Goal: Transaction & Acquisition: Purchase product/service

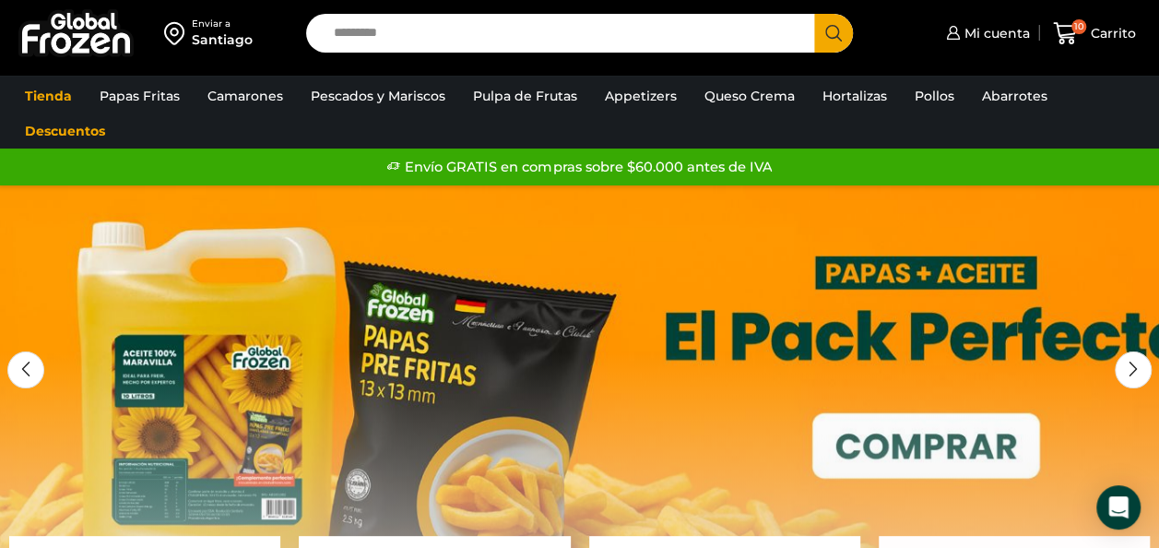
click at [379, 33] on input "Search input" at bounding box center [565, 33] width 481 height 39
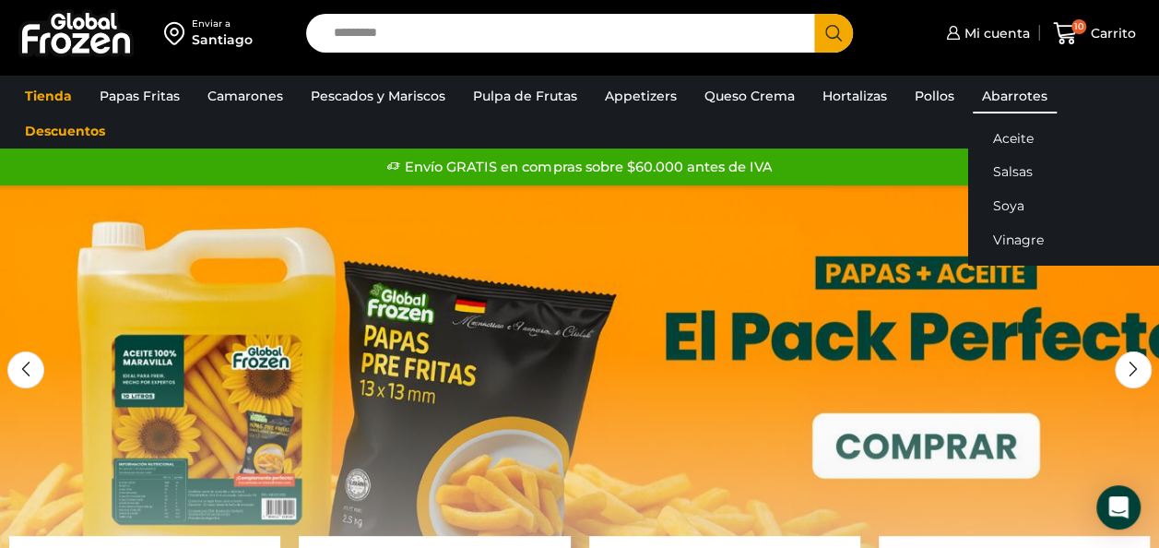
click at [1022, 102] on link "Abarrotes" at bounding box center [1015, 95] width 84 height 35
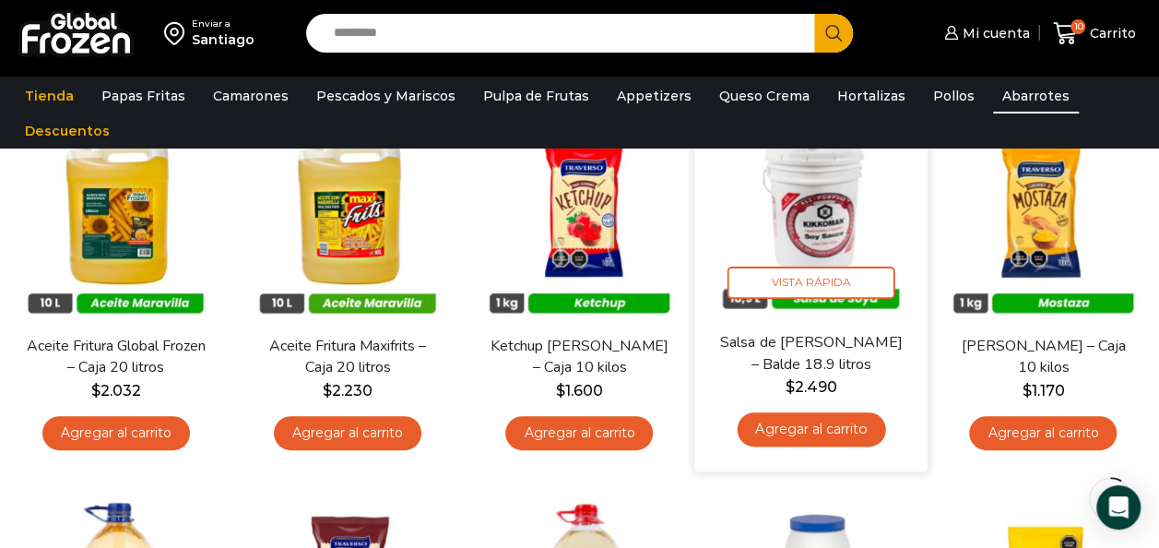
scroll to position [201, 0]
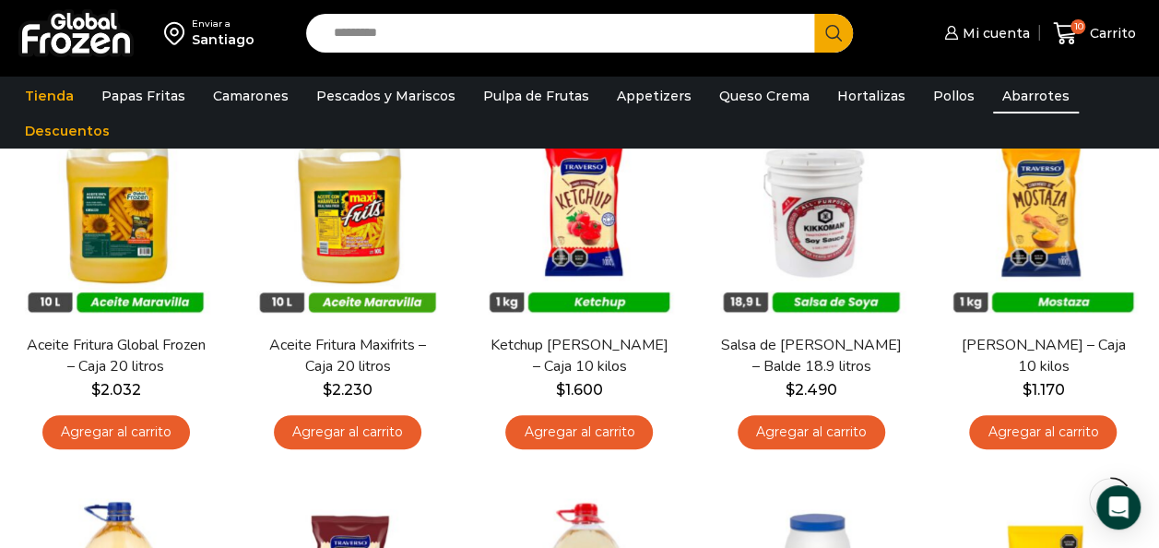
click at [499, 4] on div "Enviar a Santiago Search input Search Mi cuenta Pedidos" at bounding box center [580, 33] width 1150 height 66
click at [388, 34] on input "Search input" at bounding box center [565, 33] width 481 height 39
type input "**********"
click at [814, 14] on button "Search" at bounding box center [833, 33] width 39 height 39
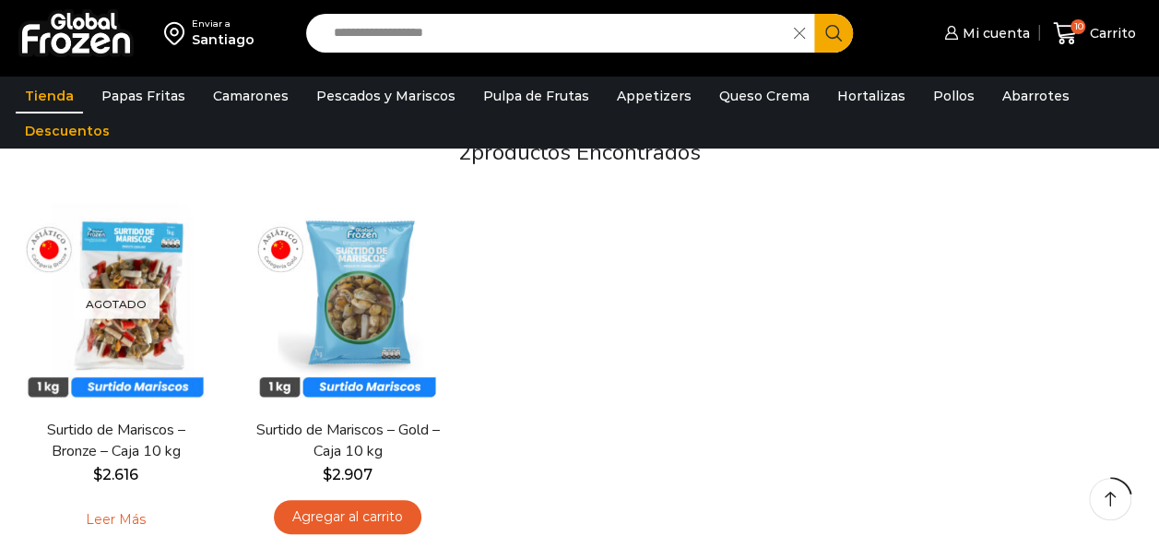
scroll to position [167, 0]
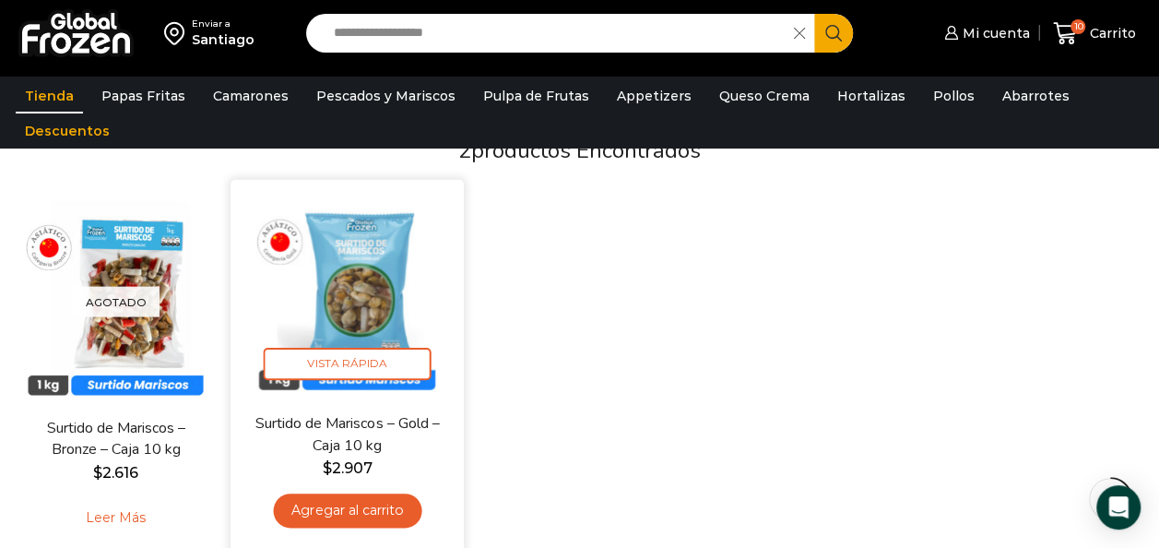
click at [349, 332] on img at bounding box center [348, 297] width 206 height 206
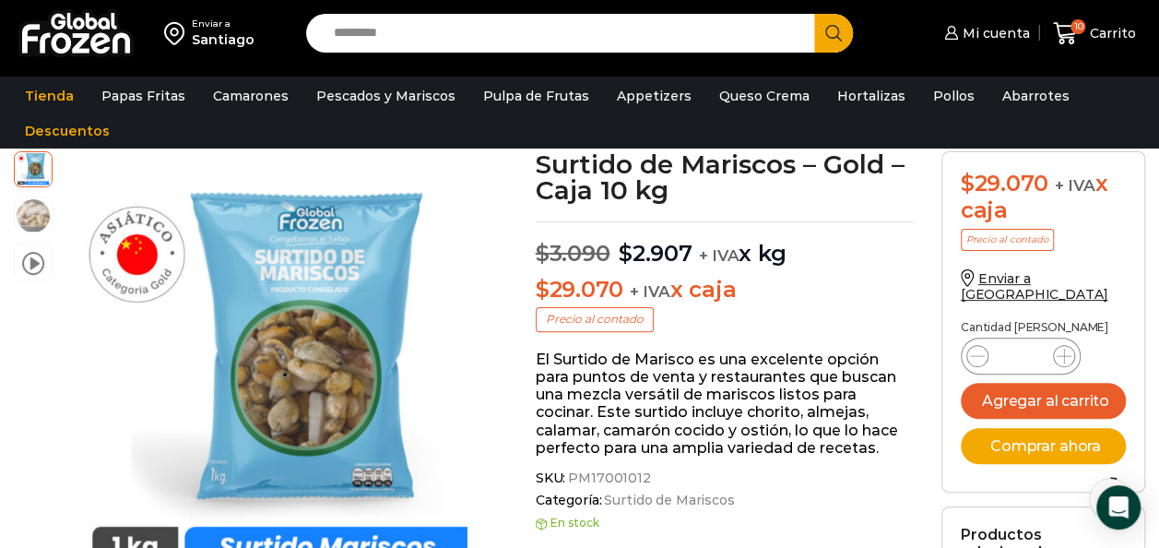
scroll to position [106, 0]
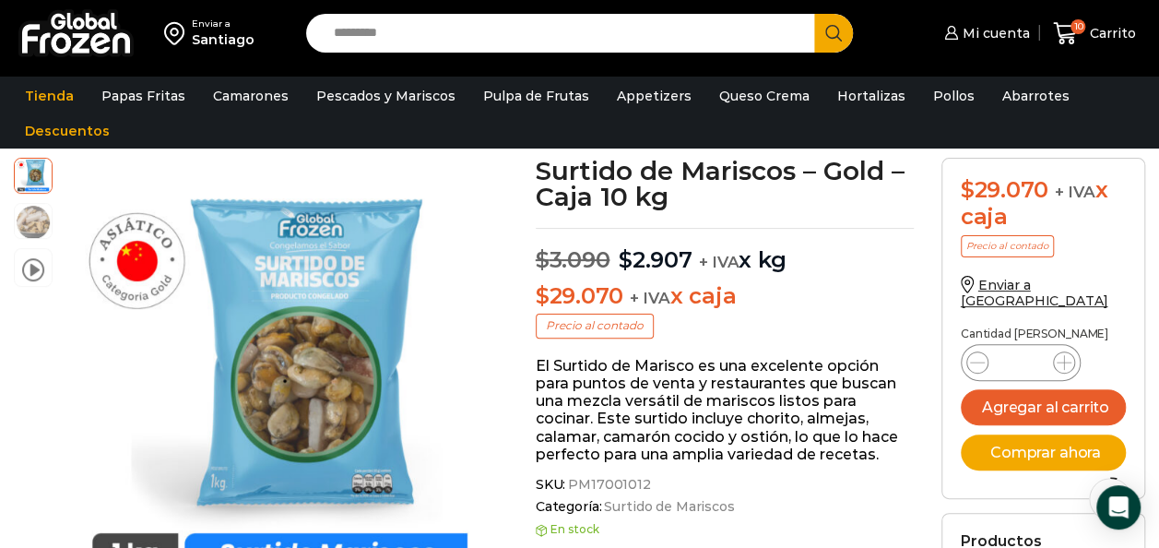
click at [352, 30] on input "Search input" at bounding box center [565, 33] width 481 height 39
type input "*"
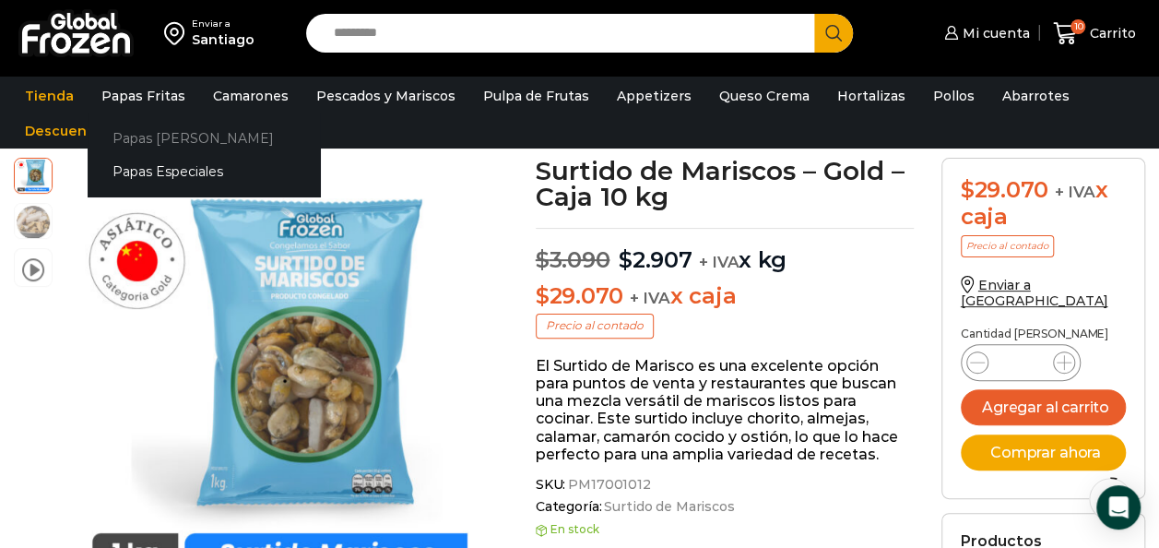
click at [172, 146] on link "Papas [PERSON_NAME]" at bounding box center [204, 138] width 232 height 34
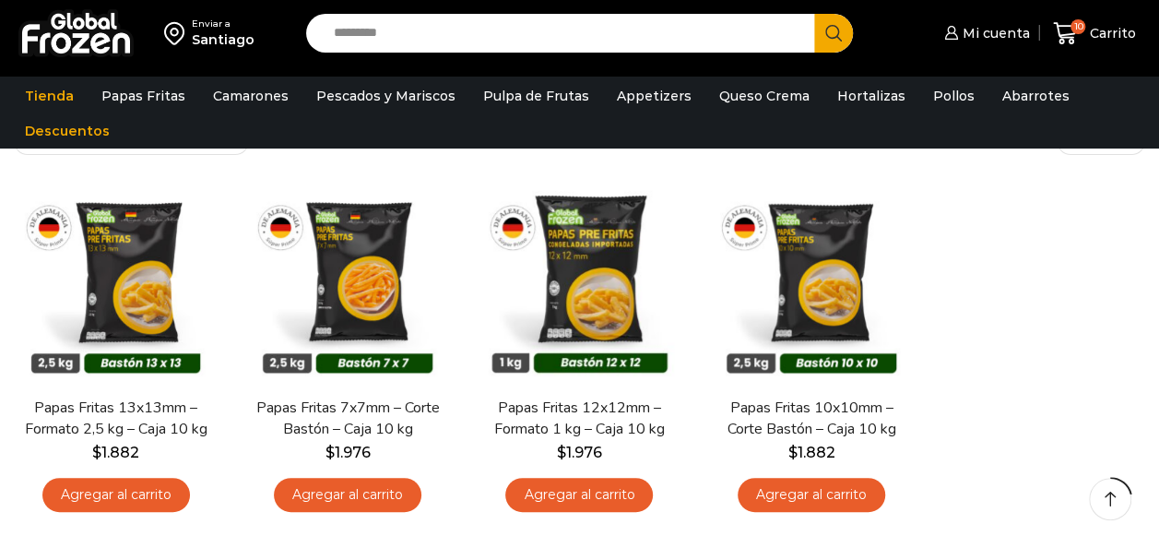
scroll to position [142, 0]
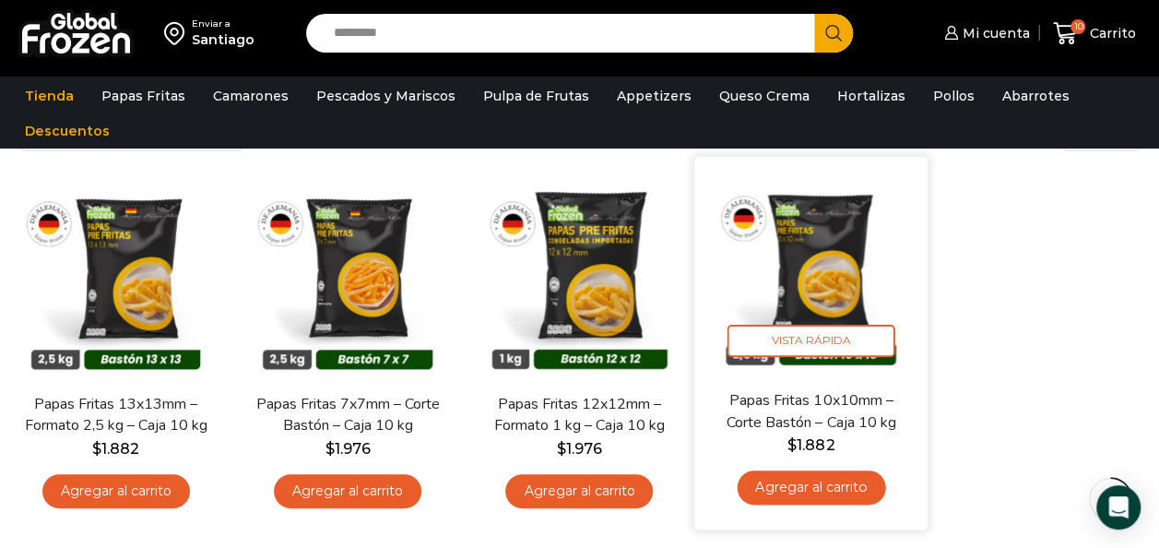
click at [882, 314] on img at bounding box center [811, 273] width 206 height 206
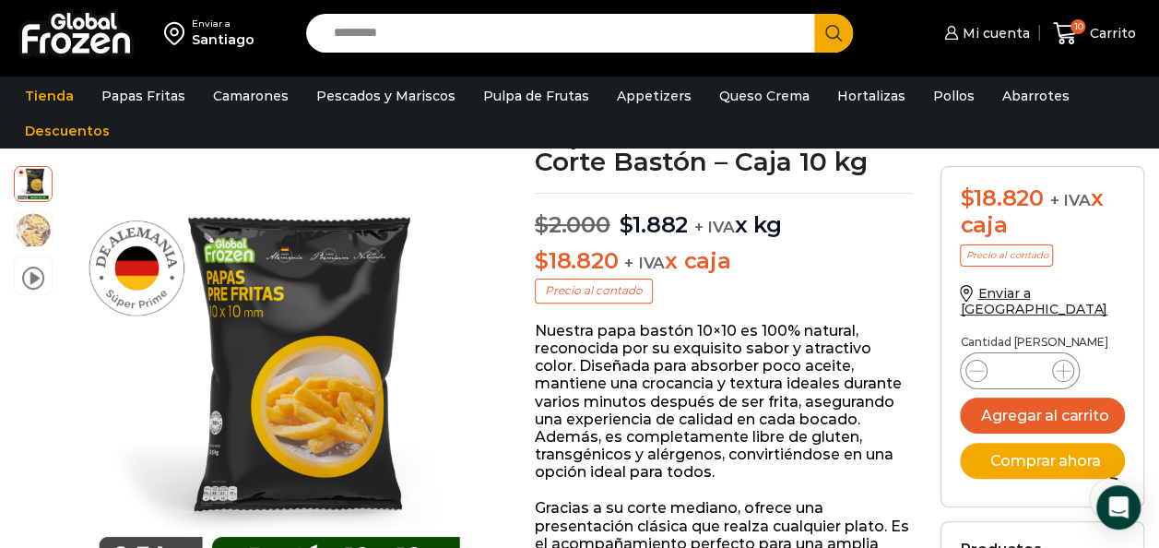
scroll to position [142, 0]
